Goal: Information Seeking & Learning: Understand process/instructions

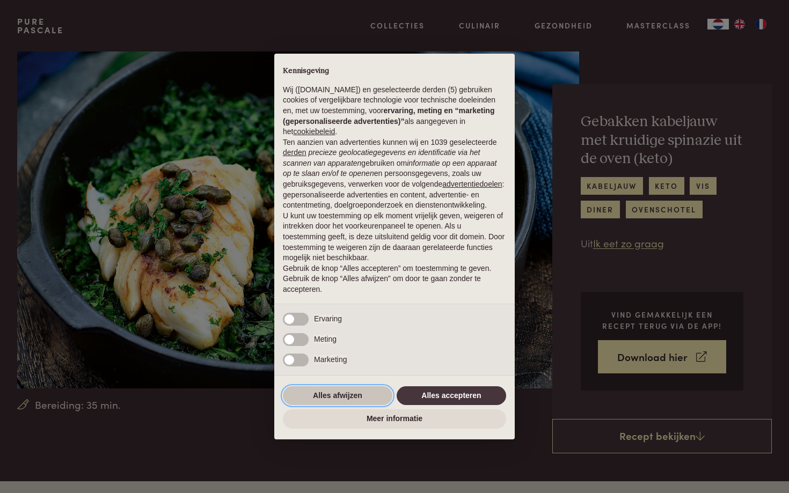
click at [355, 405] on button "Alles afwijzen" at bounding box center [337, 395] width 109 height 19
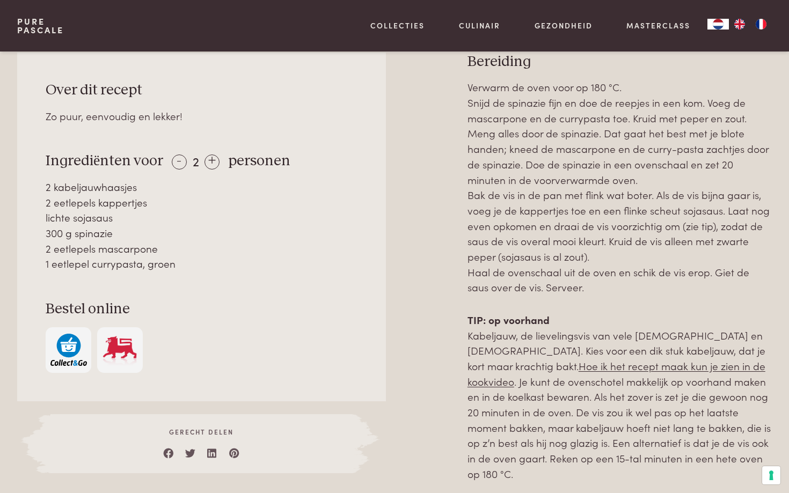
scroll to position [508, 0]
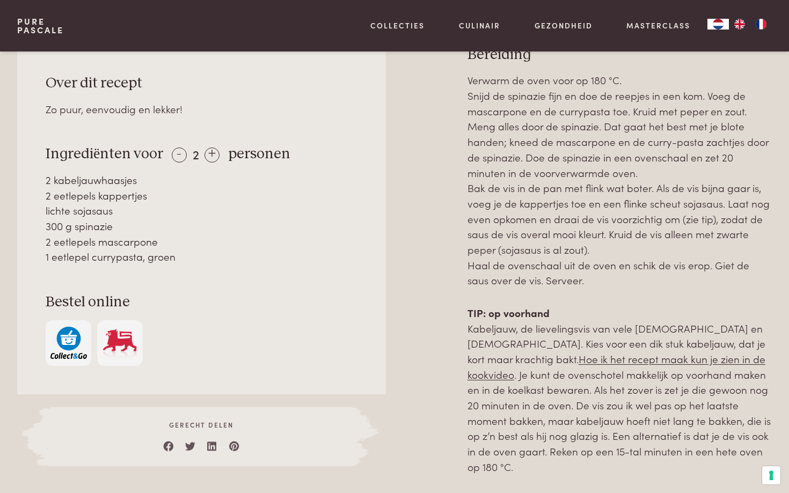
click at [597, 112] on p "Verwarm de oven voor op 180 °C. Snijd de spinazie fijn en doe de reepjes in een…" at bounding box center [619, 180] width 304 height 216
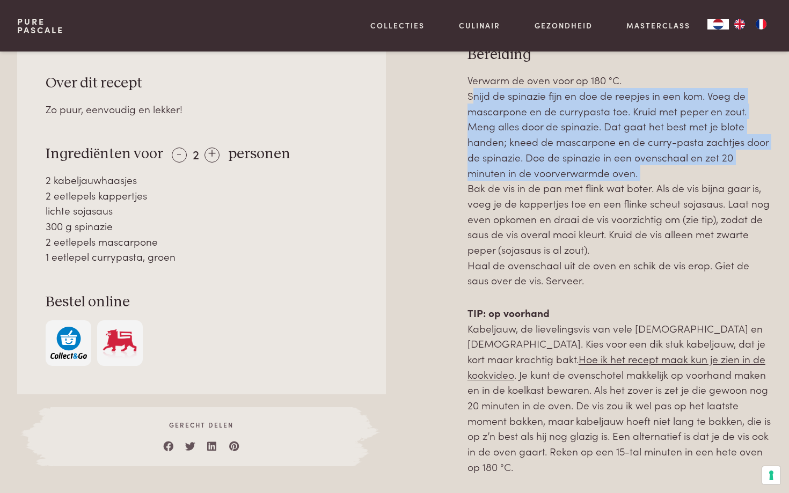
click at [584, 138] on p "Verwarm de oven voor op 180 °C. Snijd de spinazie fijn en doe de reepjes in een…" at bounding box center [619, 180] width 304 height 216
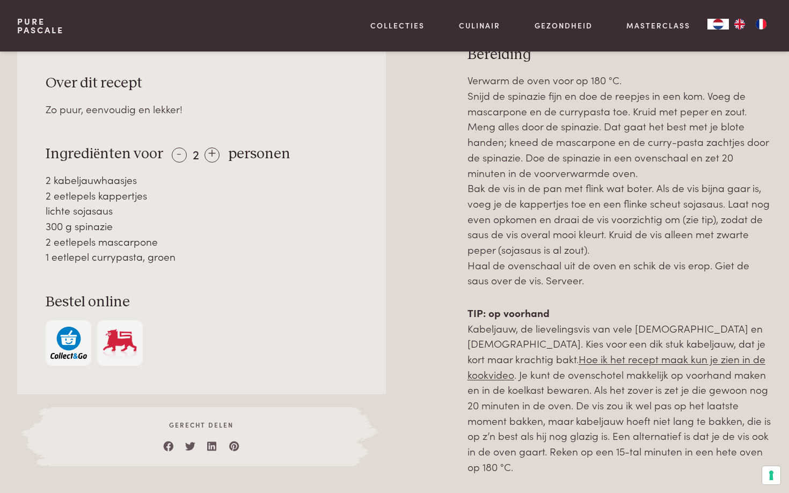
click at [584, 138] on p "Verwarm de oven voor op 180 °C. Snijd de spinazie fijn en doe de reepjes in een…" at bounding box center [619, 180] width 304 height 216
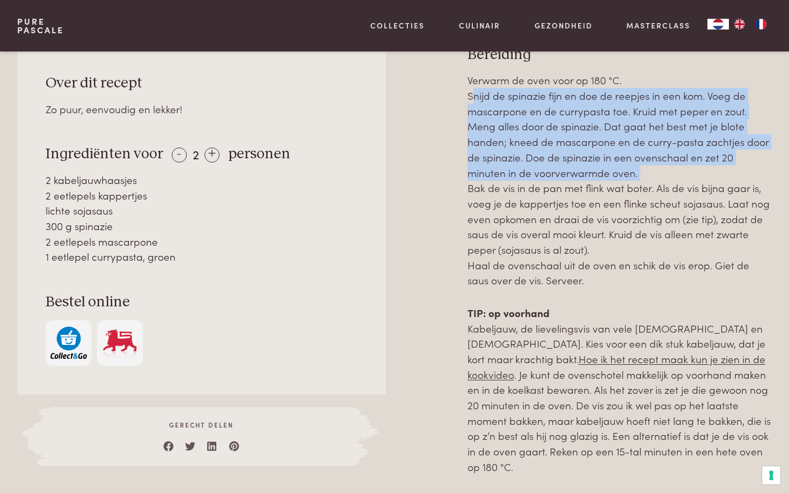
click at [577, 165] on p "Verwarm de oven voor op 180 °C. Snijd de spinazie fijn en doe de reepjes in een…" at bounding box center [619, 180] width 304 height 216
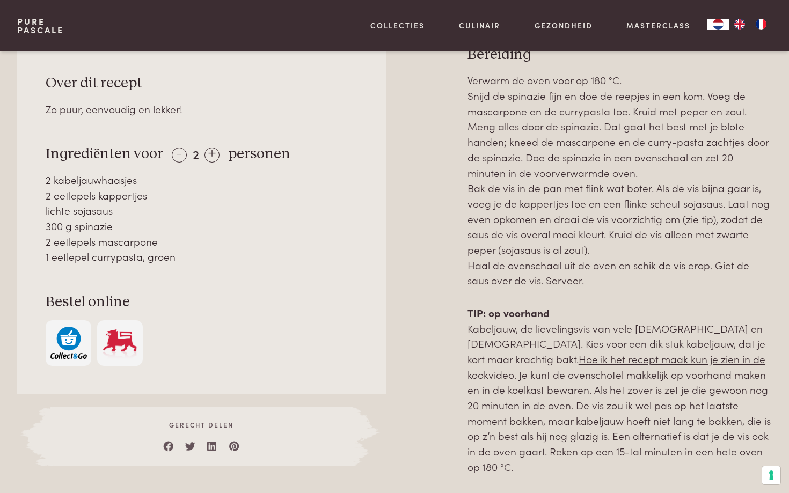
click at [577, 165] on p "Verwarm de oven voor op 180 °C. Snijd de spinazie fijn en doe de reepjes in een…" at bounding box center [619, 180] width 304 height 216
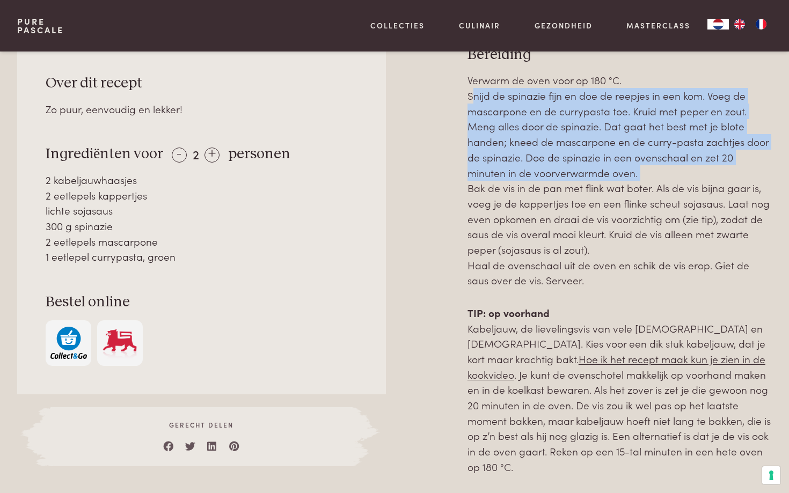
click at [567, 191] on p "Verwarm de oven voor op 180 °C. Snijd de spinazie fijn en doe de reepjes in een…" at bounding box center [619, 180] width 304 height 216
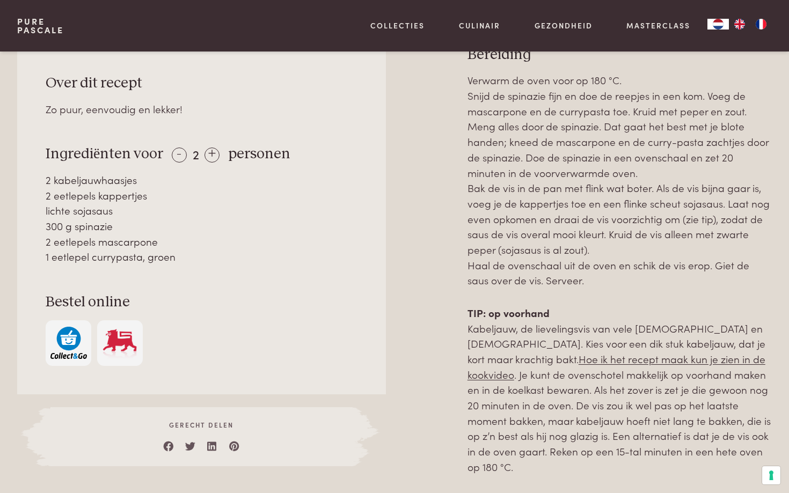
click at [567, 191] on p "Verwarm de oven voor op 180 °C. Snijd de spinazie fijn en doe de reepjes in een…" at bounding box center [619, 180] width 304 height 216
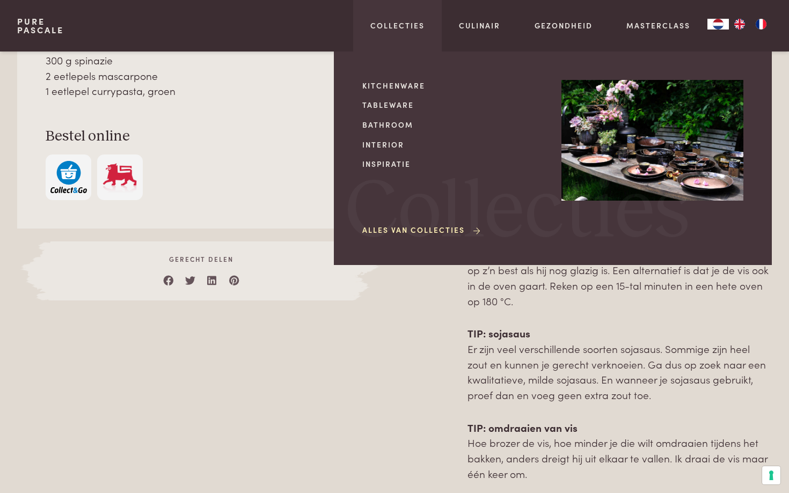
scroll to position [670, 0]
